Goal: Obtain resource: Obtain resource

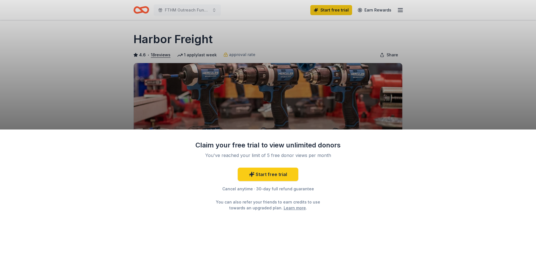
drag, startPoint x: 422, startPoint y: 88, endPoint x: 113, endPoint y: -27, distance: 329.8
click at [113, 0] on html "FTHM Outreach Fundraiser Start free trial Earn Rewards Due [DATE] Share Harbor …" at bounding box center [268, 129] width 536 height 259
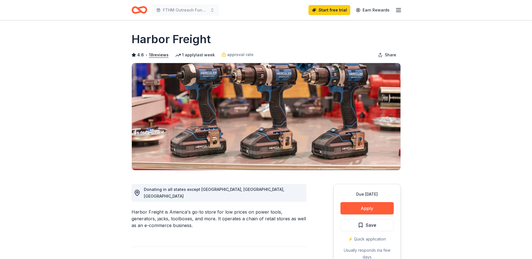
click at [367, 205] on button "Apply" at bounding box center [367, 208] width 53 height 12
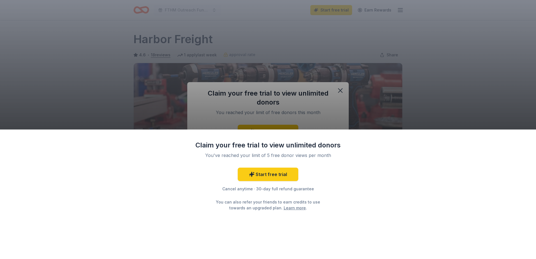
click at [357, 103] on div "Claim your free trial to view unlimited donors You've reached your limit of 5 f…" at bounding box center [268, 129] width 536 height 259
click at [340, 89] on div "Claim your free trial to view unlimited donors You've reached your limit of 5 f…" at bounding box center [268, 129] width 536 height 259
